Goal: Task Accomplishment & Management: Use online tool/utility

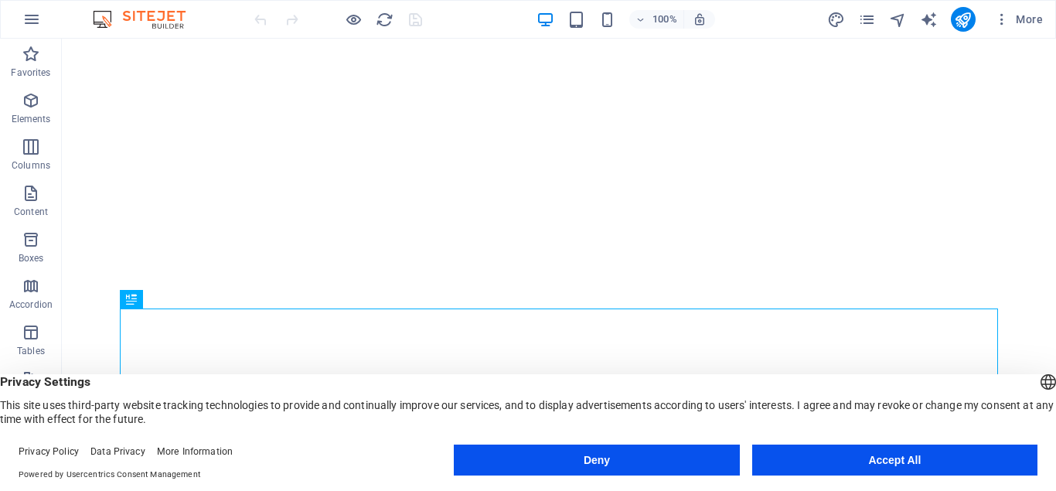
click at [913, 458] on button "Accept All" at bounding box center [894, 459] width 285 height 31
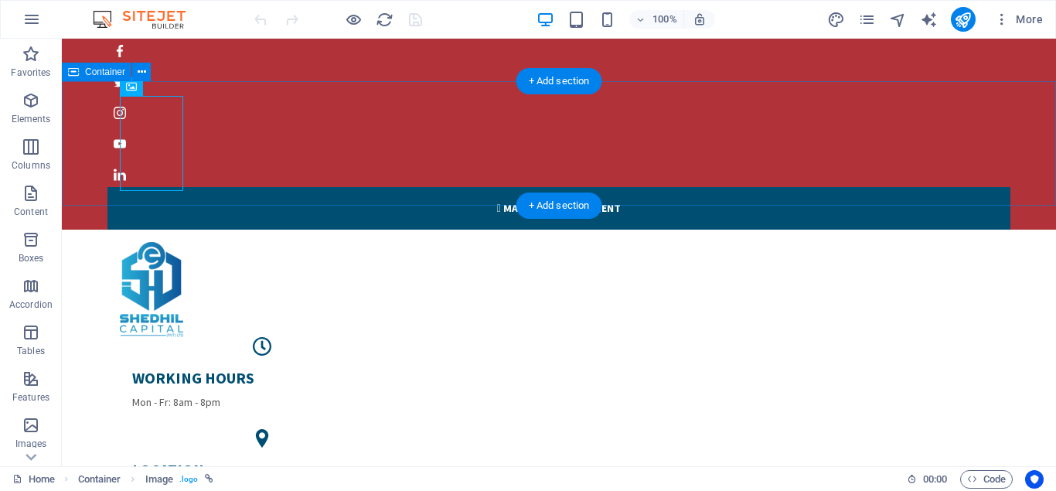
click at [330, 230] on div "WORKING HOURS Mon - Fr: 8am - 8pm LOCATION [STREET_ADDRESS] PHONE NUMBER [PHONE…" at bounding box center [559, 425] width 994 height 390
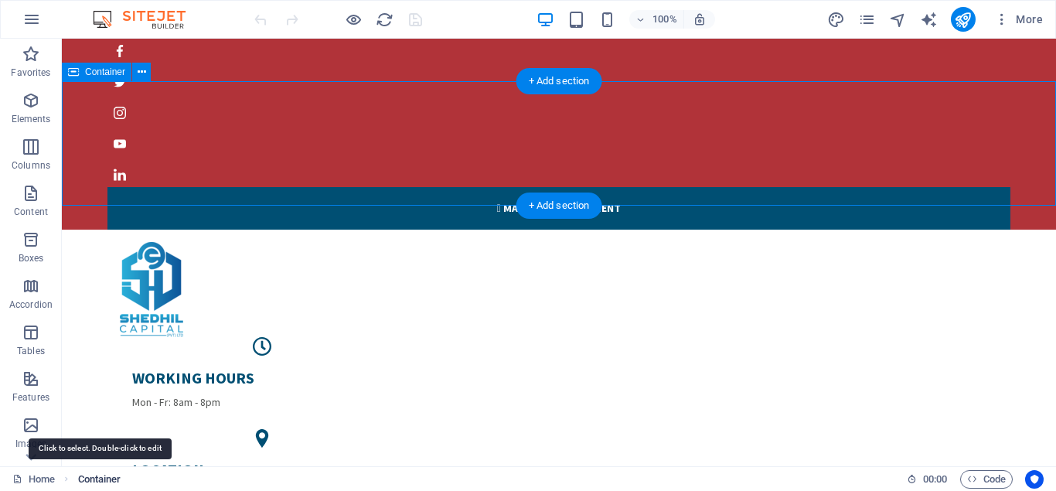
click at [95, 479] on span "Container" at bounding box center [99, 479] width 43 height 19
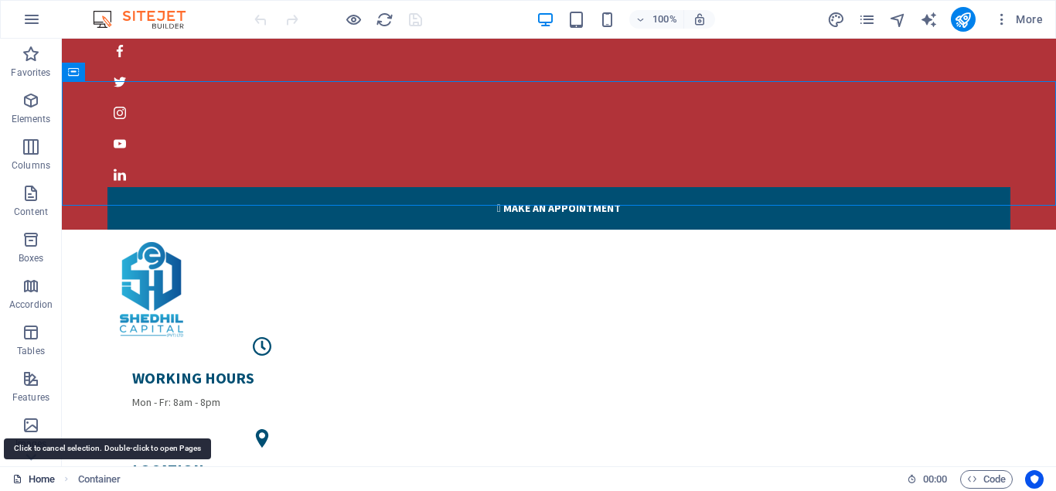
click at [37, 479] on link "Home" at bounding box center [33, 479] width 43 height 19
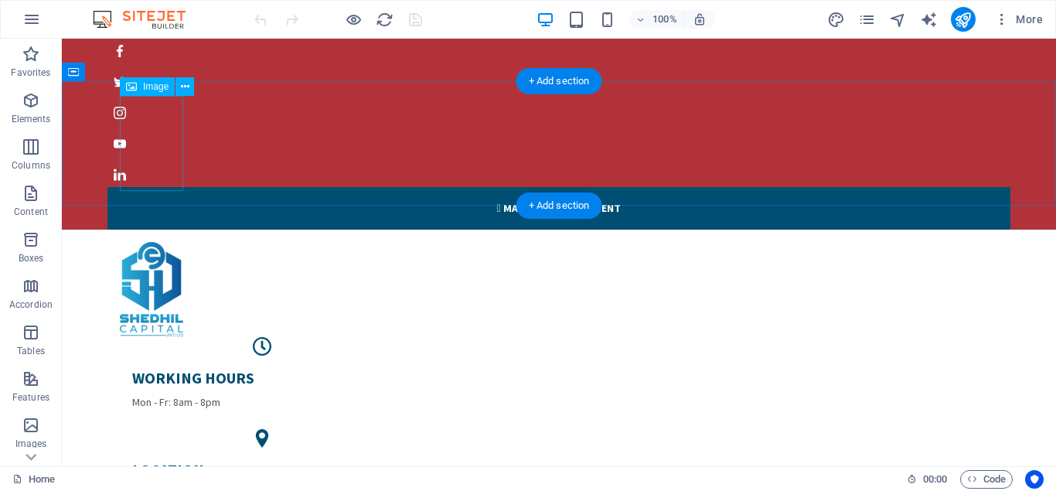
click at [155, 242] on figure at bounding box center [559, 289] width 878 height 95
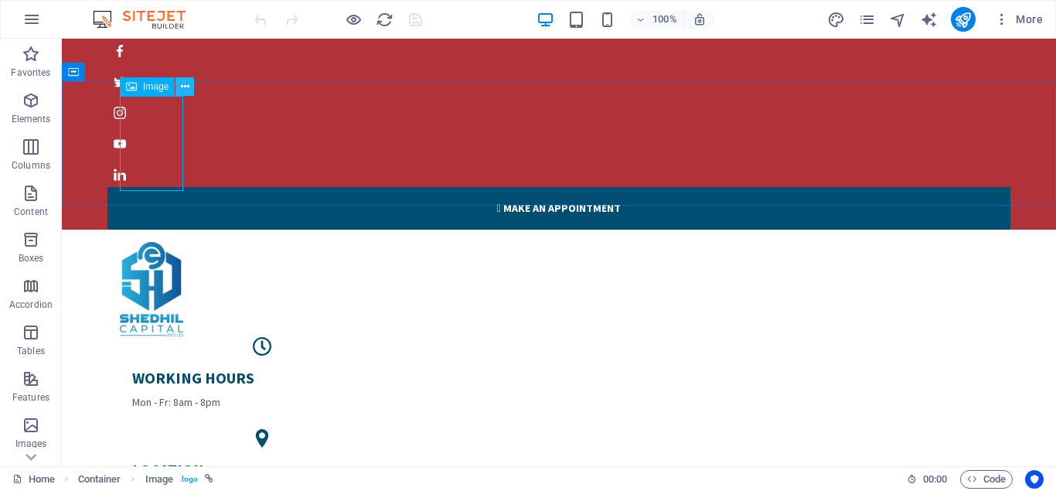
click at [182, 87] on icon at bounding box center [185, 87] width 9 height 16
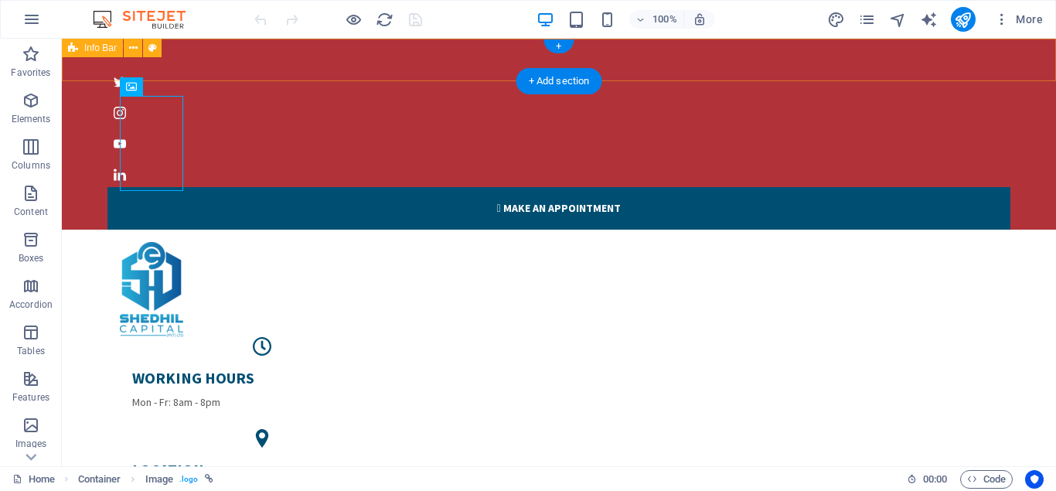
click at [277, 61] on div " Make an appointment" at bounding box center [559, 130] width 994 height 197
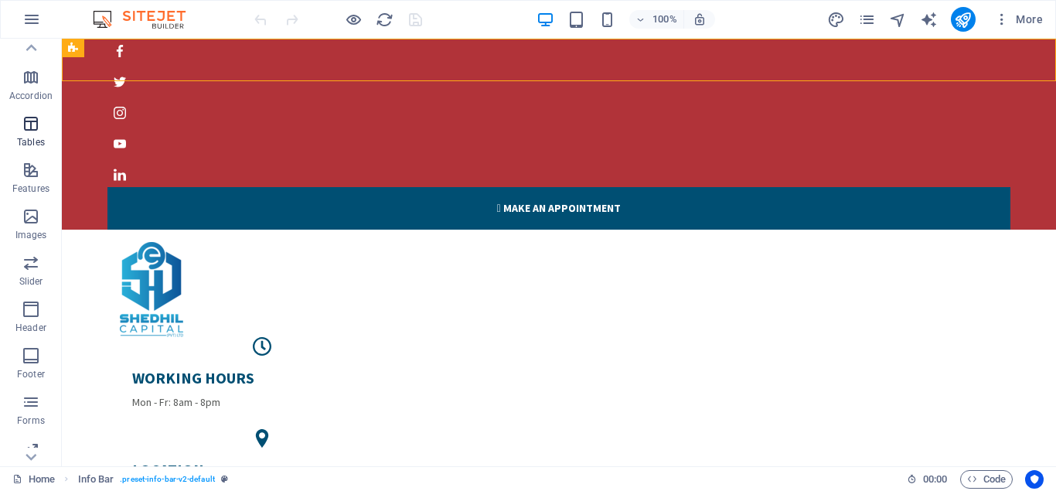
scroll to position [268, 0]
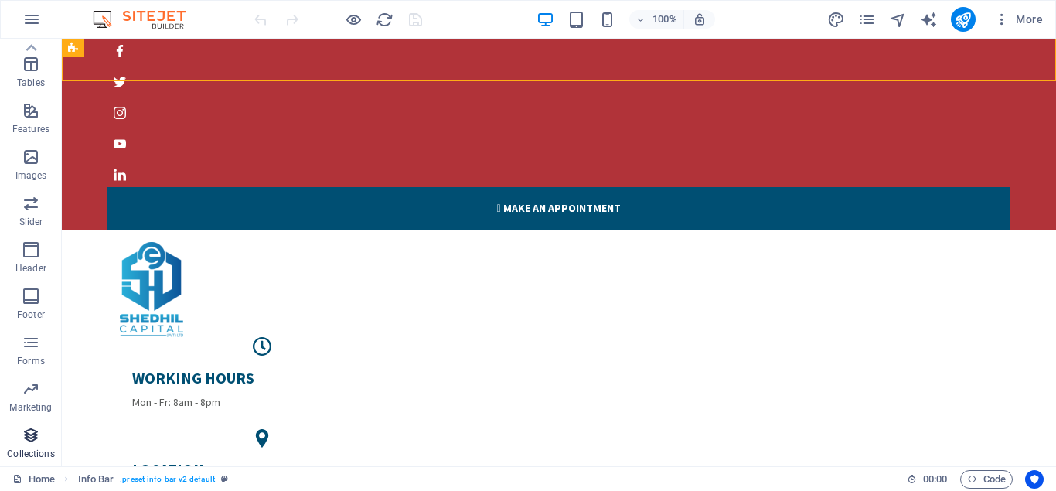
click at [30, 449] on p "Collections" at bounding box center [30, 454] width 47 height 12
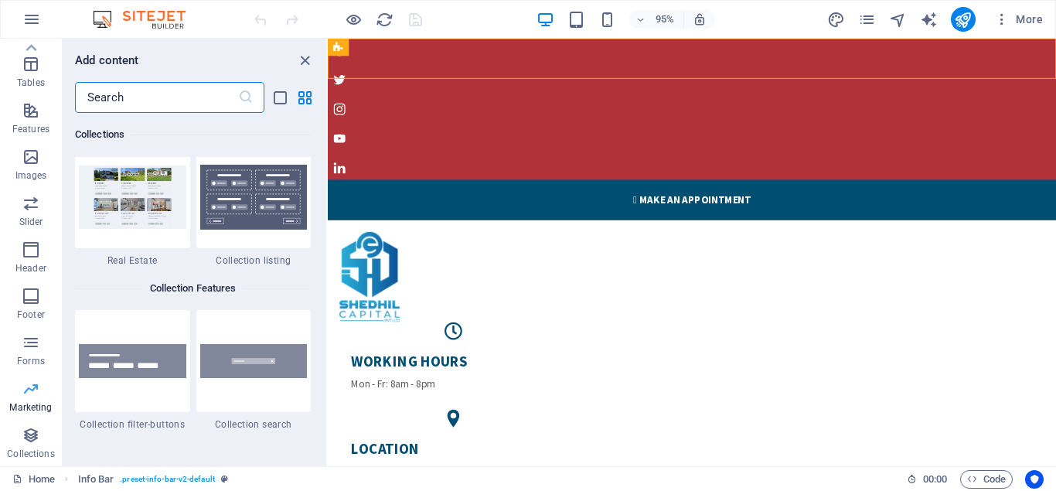
scroll to position [0, 0]
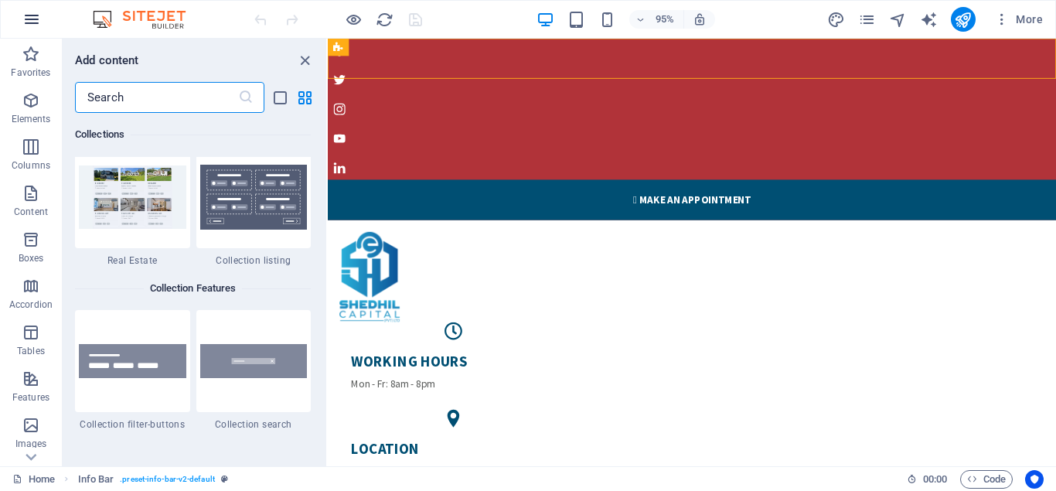
click at [28, 17] on icon "button" at bounding box center [31, 19] width 19 height 19
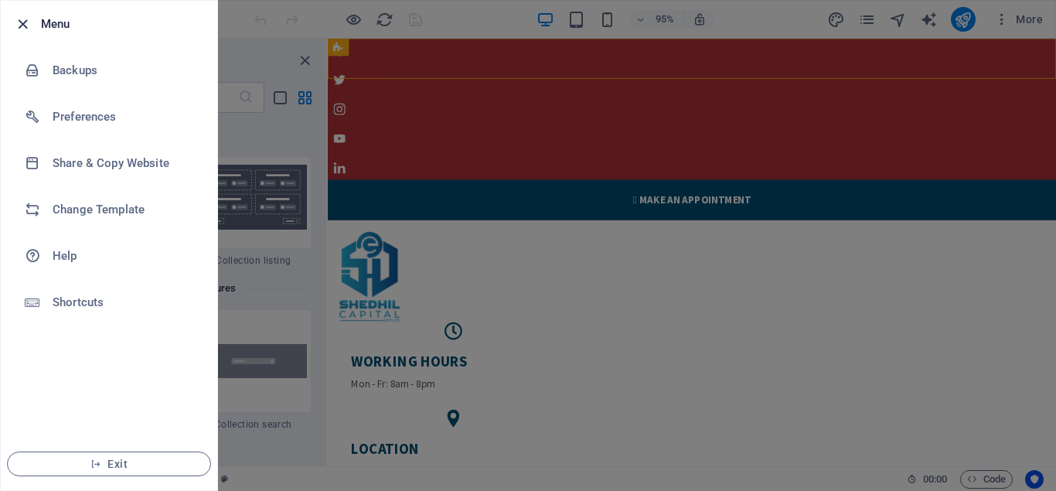
click at [22, 18] on icon "button" at bounding box center [23, 24] width 18 height 18
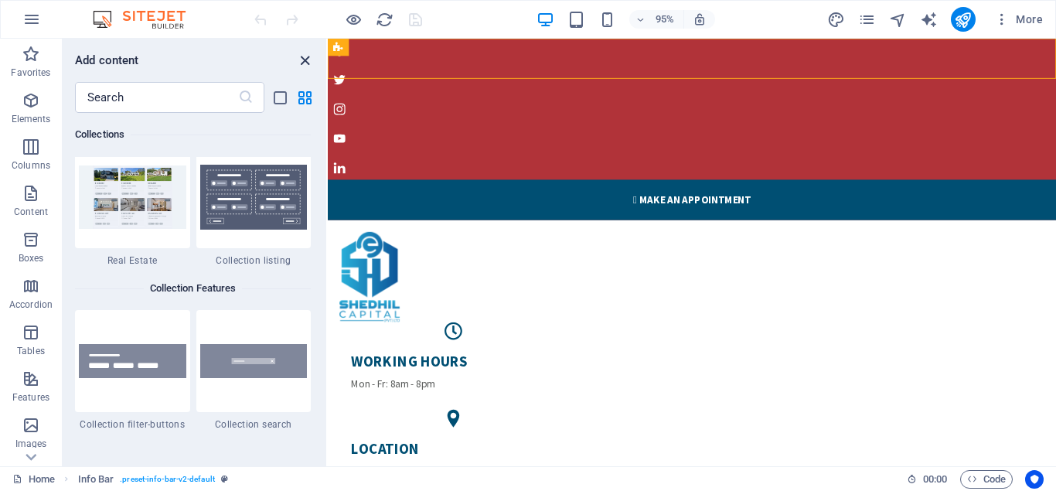
click at [303, 62] on icon "close panel" at bounding box center [305, 61] width 18 height 18
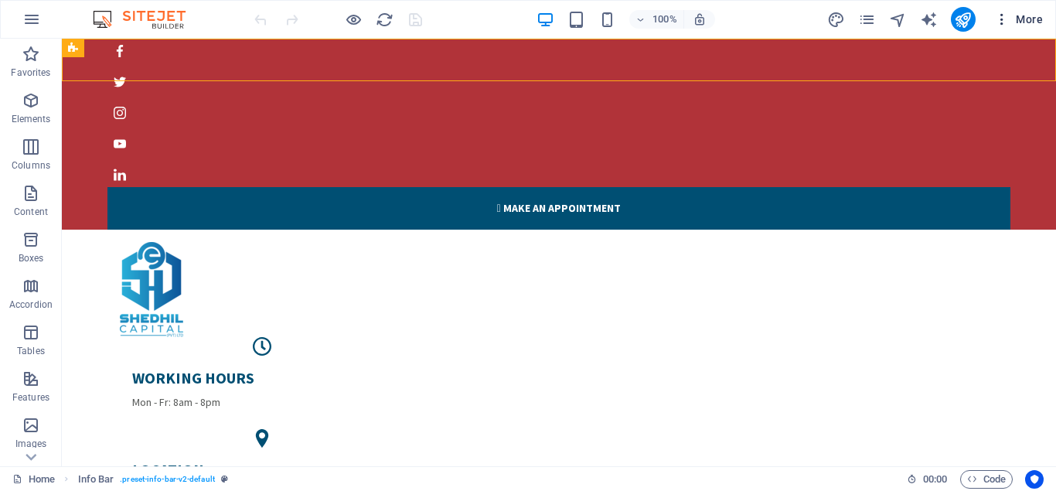
click at [1022, 19] on span "More" at bounding box center [1018, 19] width 49 height 15
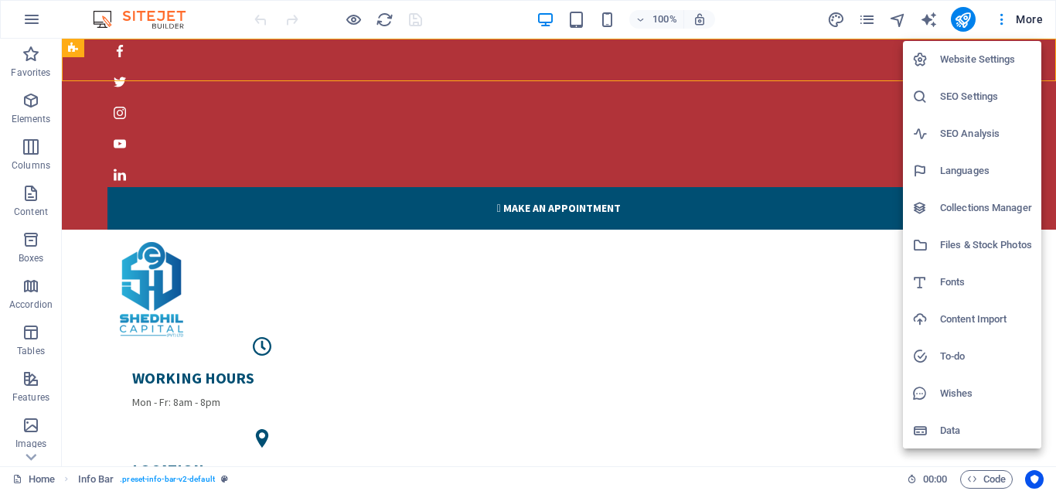
click at [976, 247] on h6 "Files & Stock Photos" at bounding box center [986, 245] width 92 height 19
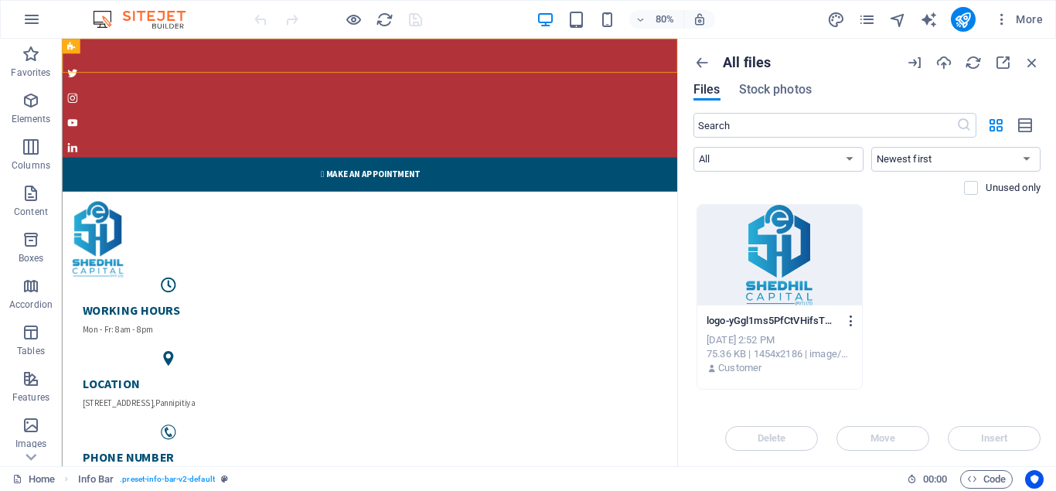
click at [853, 321] on icon "button" at bounding box center [851, 321] width 15 height 14
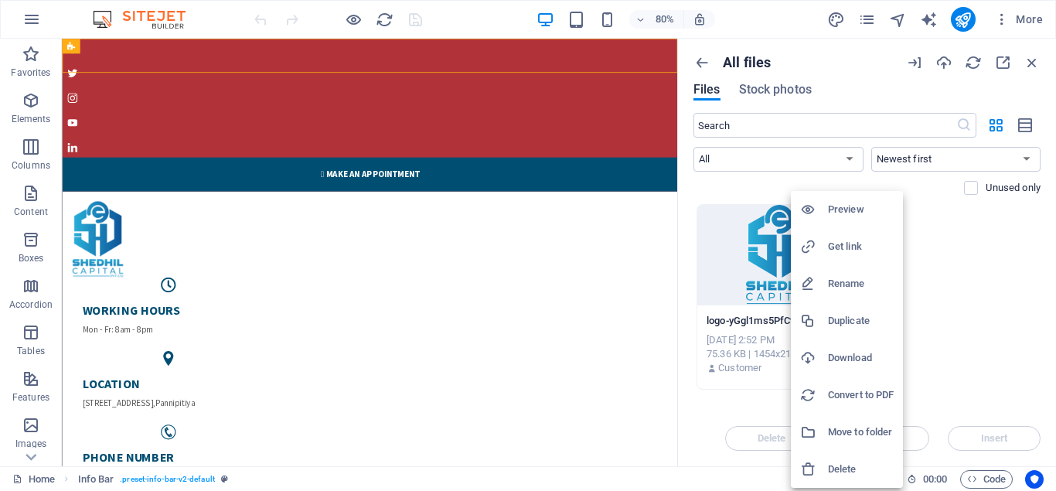
click at [846, 358] on h6 "Download" at bounding box center [861, 358] width 66 height 19
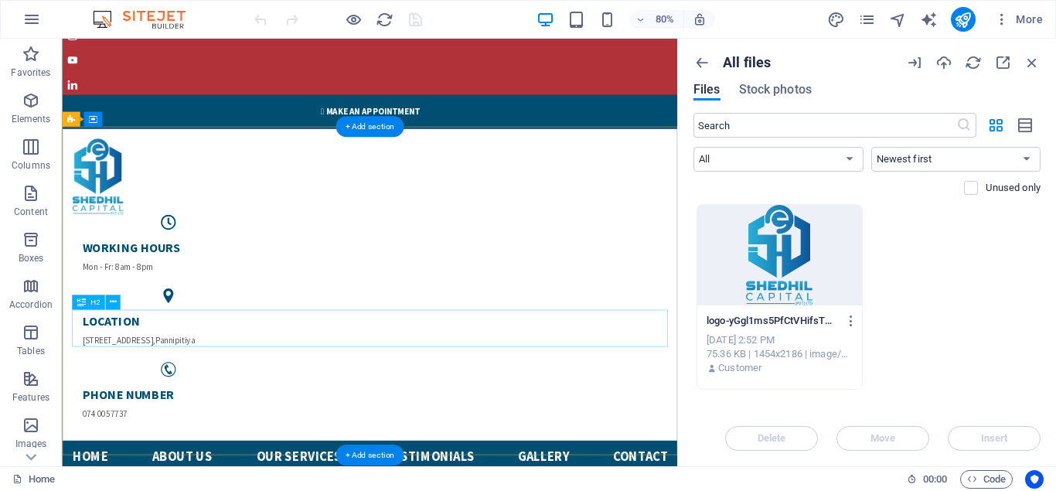
scroll to position [315, 0]
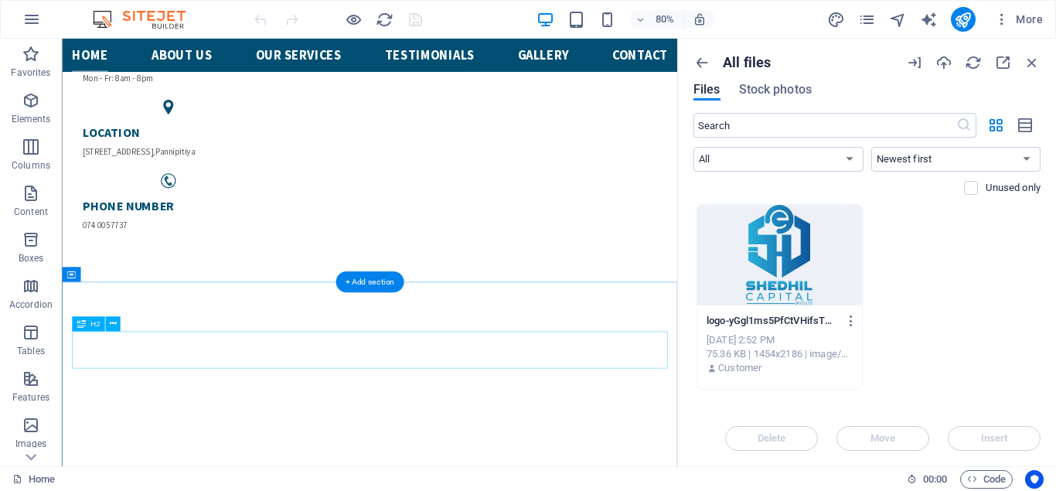
drag, startPoint x: 567, startPoint y: 426, endPoint x: 536, endPoint y: 424, distance: 30.2
